Goal: Information Seeking & Learning: Learn about a topic

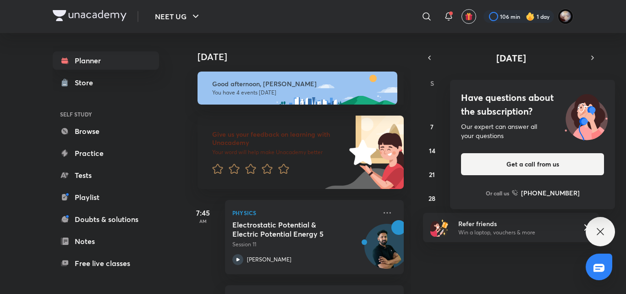
click at [599, 238] on div "Have questions about the subscription? Our expert can answer all your questions…" at bounding box center [600, 231] width 29 height 29
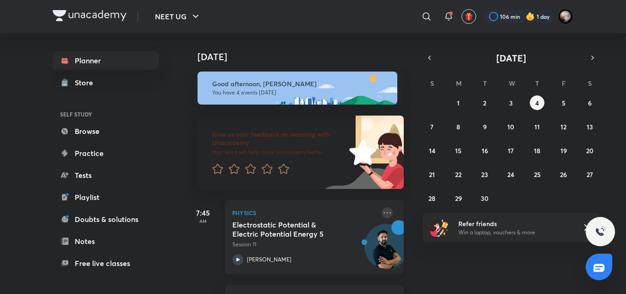
click at [384, 213] on icon at bounding box center [387, 212] width 7 height 1
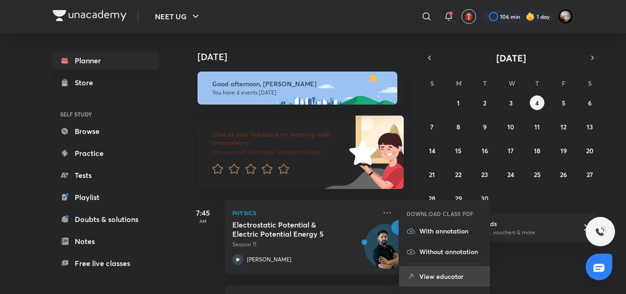
click at [436, 276] on p "View educator" at bounding box center [451, 276] width 63 height 10
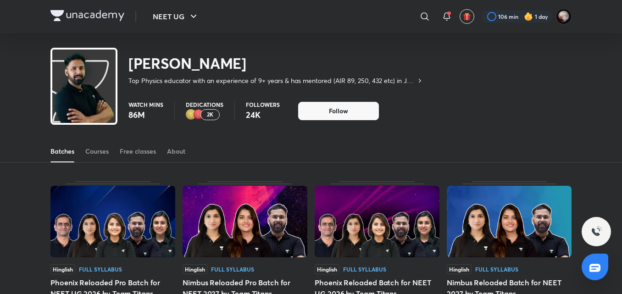
click at [94, 155] on div "Courses" at bounding box center [96, 151] width 23 height 9
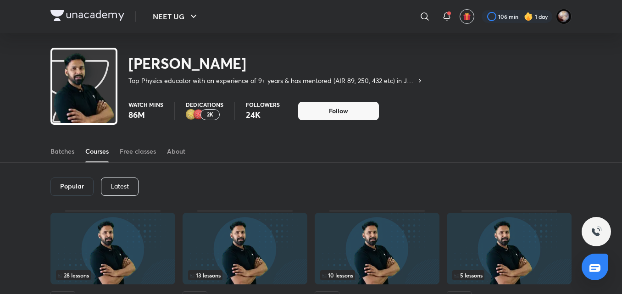
click at [128, 186] on p "Latest" at bounding box center [120, 185] width 18 height 7
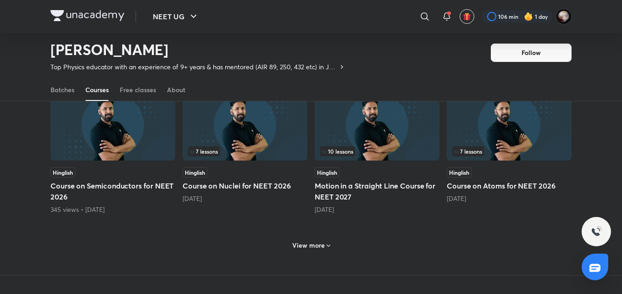
scroll to position [390, 0]
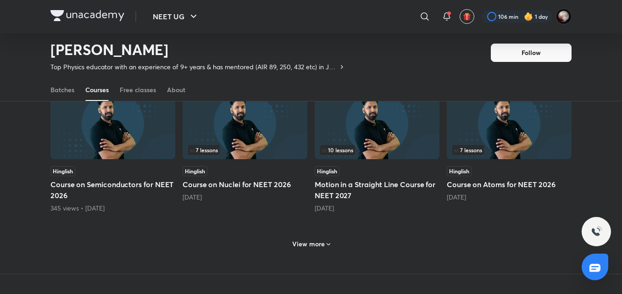
click at [216, 189] on h5 "Course on Nuclei for NEET 2026" at bounding box center [244, 184] width 125 height 11
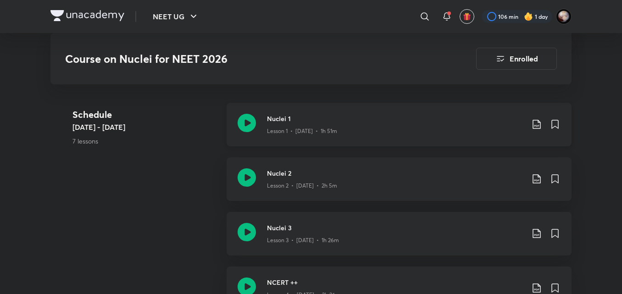
scroll to position [531, 0]
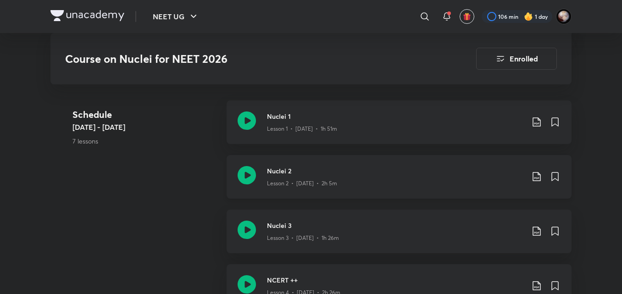
click at [248, 178] on icon at bounding box center [247, 175] width 18 height 18
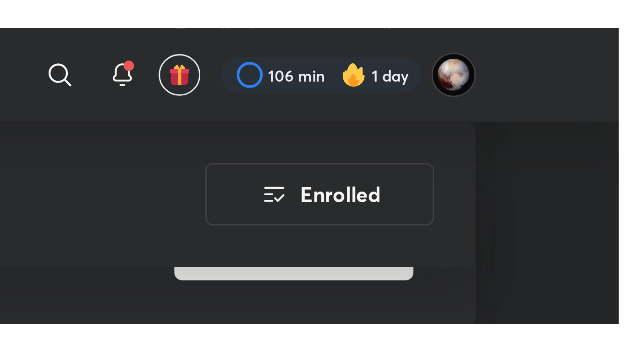
scroll to position [231, 0]
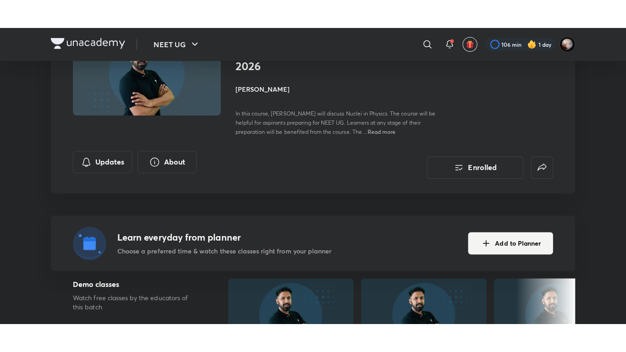
scroll to position [84, 0]
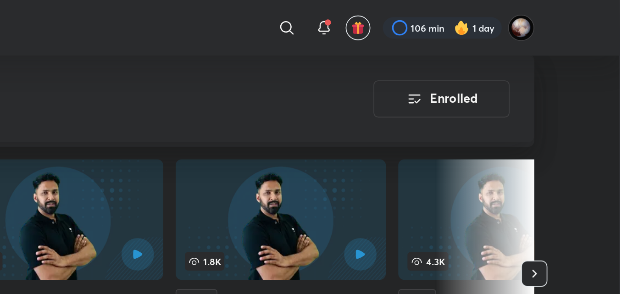
scroll to position [249, 0]
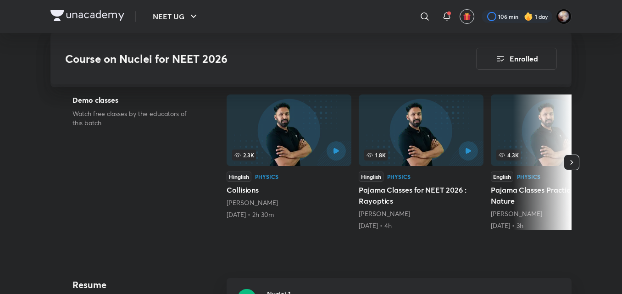
scroll to position [531, 0]
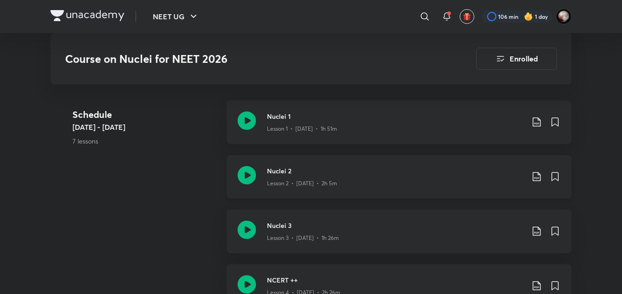
click at [247, 181] on icon at bounding box center [247, 175] width 18 height 18
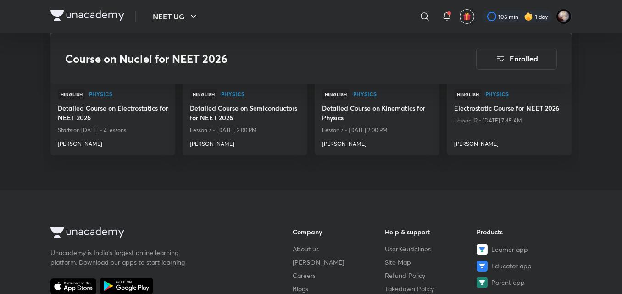
scroll to position [1091, 0]
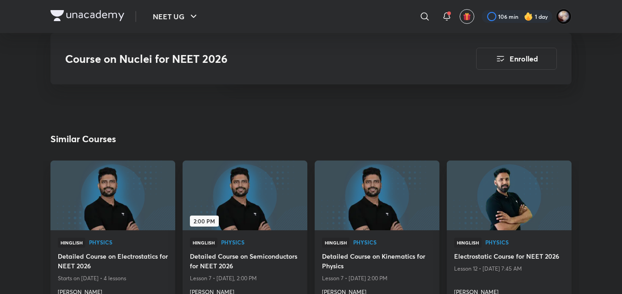
scroll to position [943, 0]
